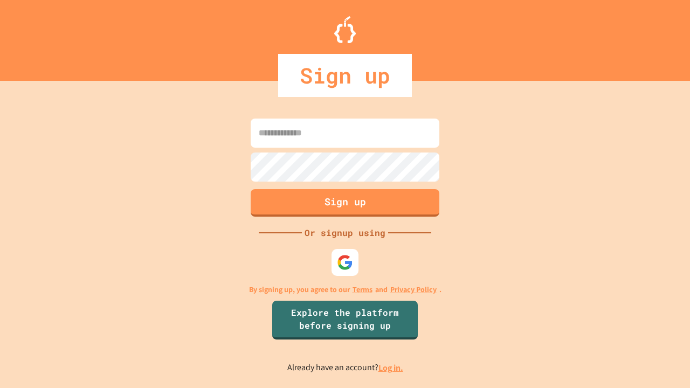
click at [391, 368] on link "Log in." at bounding box center [390, 367] width 25 height 11
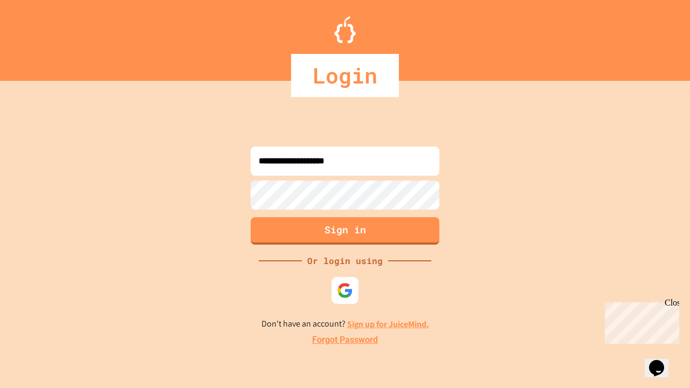
type input "**********"
